Goal: Task Accomplishment & Management: Use online tool/utility

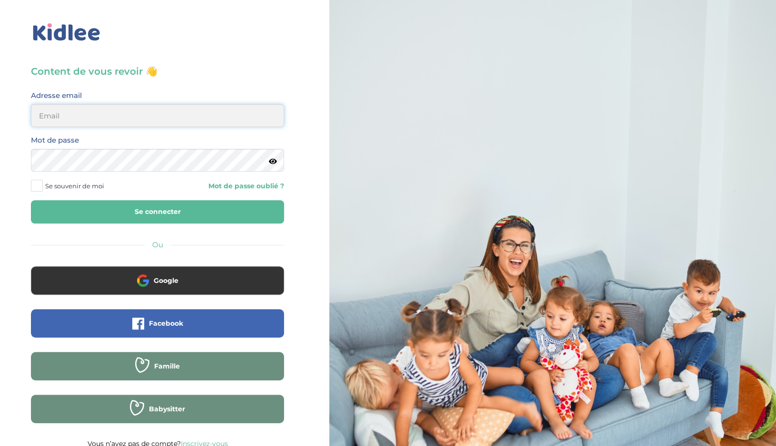
click at [184, 113] on input "email" at bounding box center [157, 115] width 253 height 23
type input "derocles.clara@gmail.com"
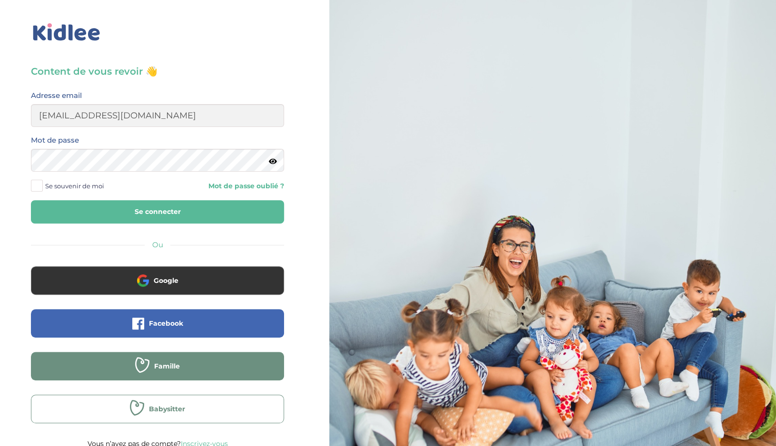
click at [141, 405] on icon at bounding box center [137, 408] width 14 height 16
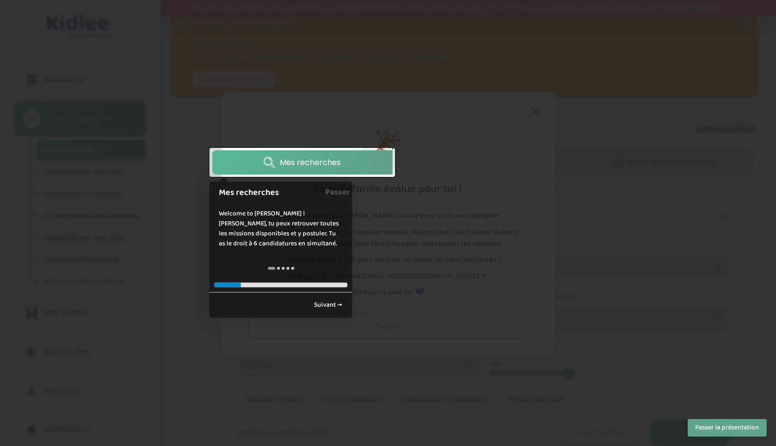
click at [347, 136] on div at bounding box center [388, 223] width 776 height 446
click at [314, 156] on link "Mes recherches" at bounding box center [302, 162] width 180 height 24
click at [373, 103] on div at bounding box center [388, 223] width 776 height 446
click at [323, 302] on link "Suivant →" at bounding box center [328, 305] width 39 height 16
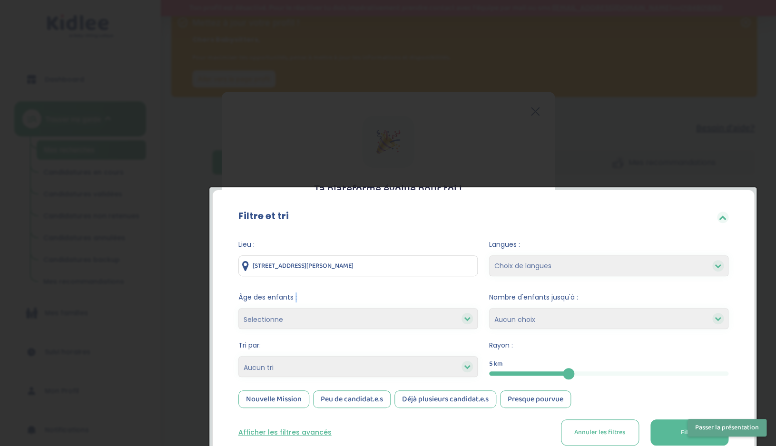
click at [323, 302] on span "Âge des enfants :" at bounding box center [357, 297] width 239 height 10
